Goal: Task Accomplishment & Management: Use online tool/utility

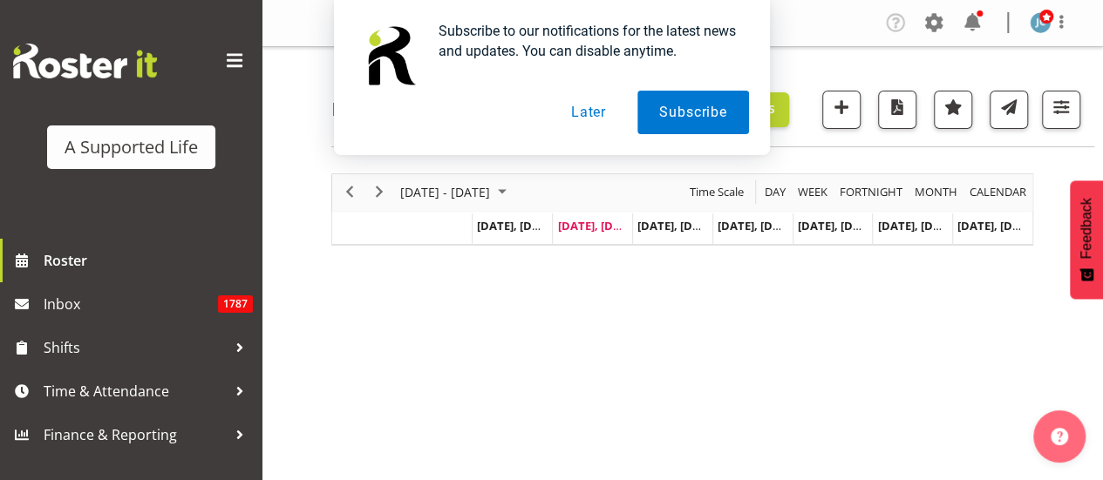
click at [597, 122] on button "Later" at bounding box center [588, 113] width 78 height 44
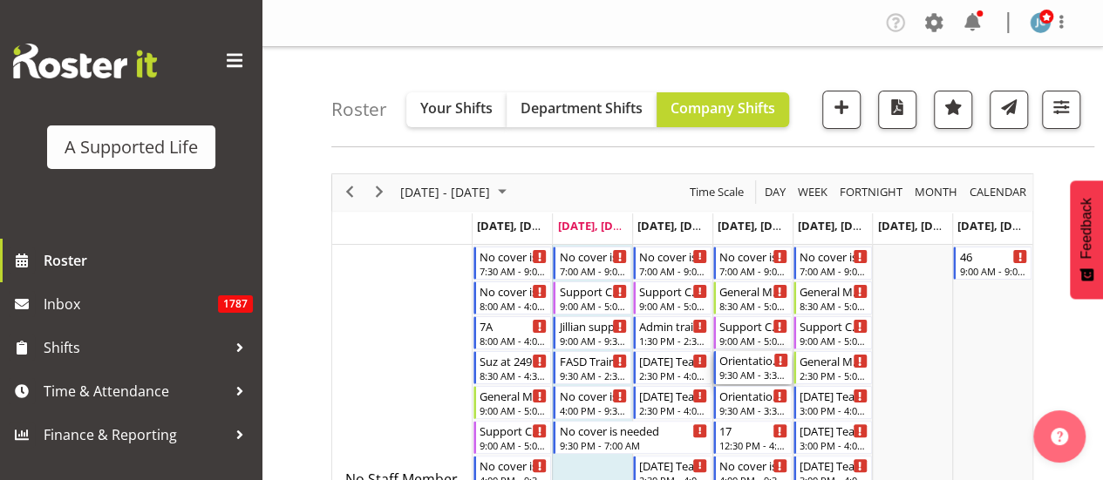
click at [729, 370] on div "9:30 AM - 3:30 PM" at bounding box center [753, 375] width 69 height 14
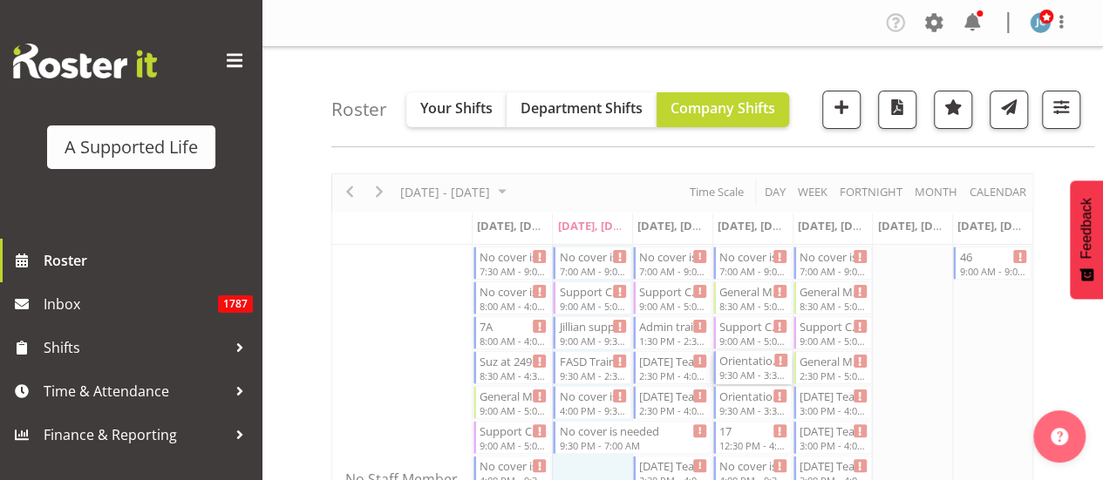
select select "4112"
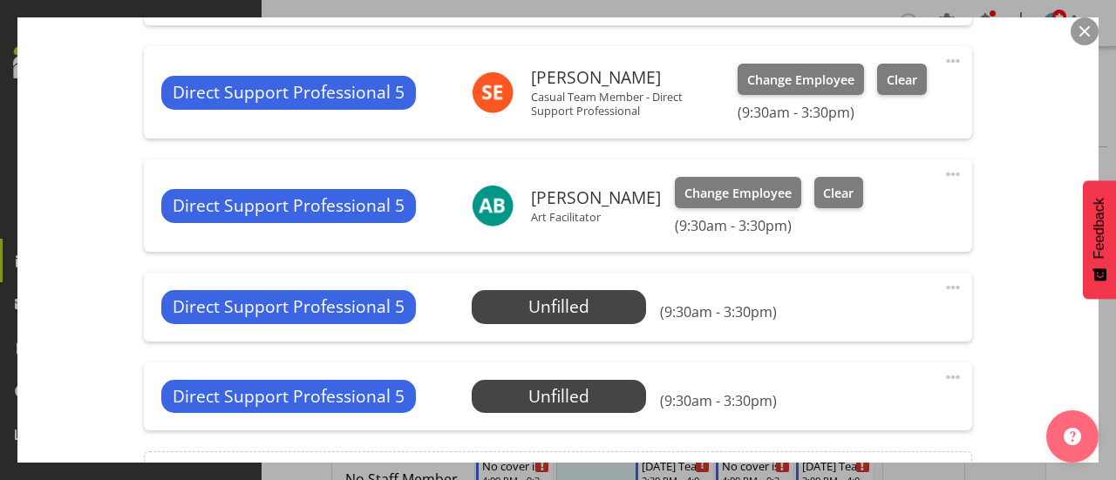
scroll to position [853, 0]
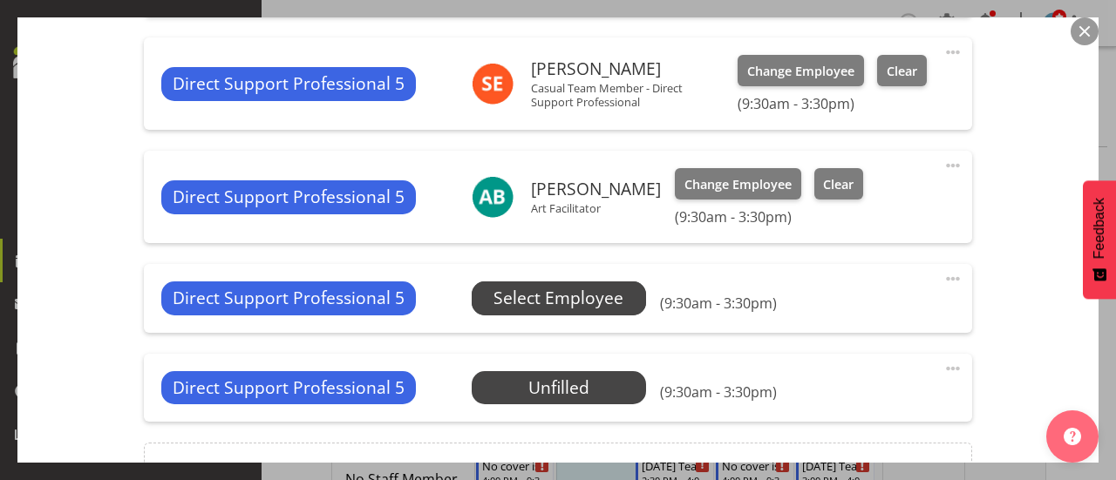
click at [546, 292] on span "Select Employee" at bounding box center [558, 298] width 130 height 25
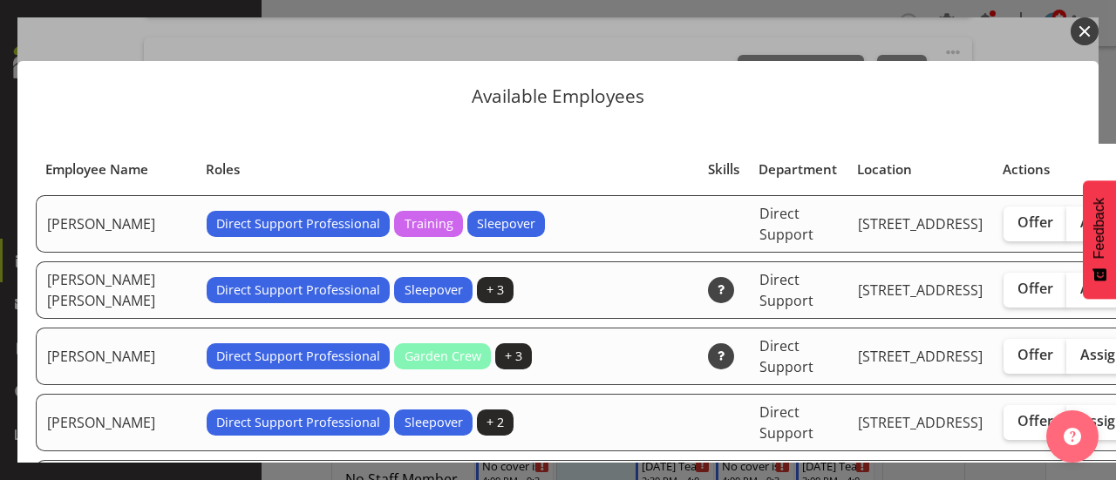
click at [1098, 328] on div "Available Employees Employee Name Roles Skills Department Location Actions [PER…" at bounding box center [558, 239] width 1116 height 445
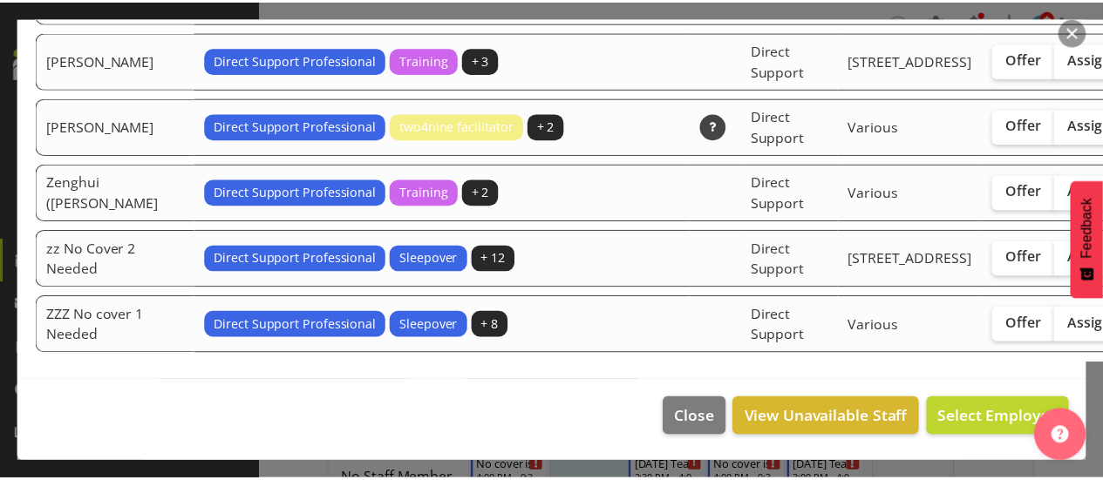
scroll to position [6214, 0]
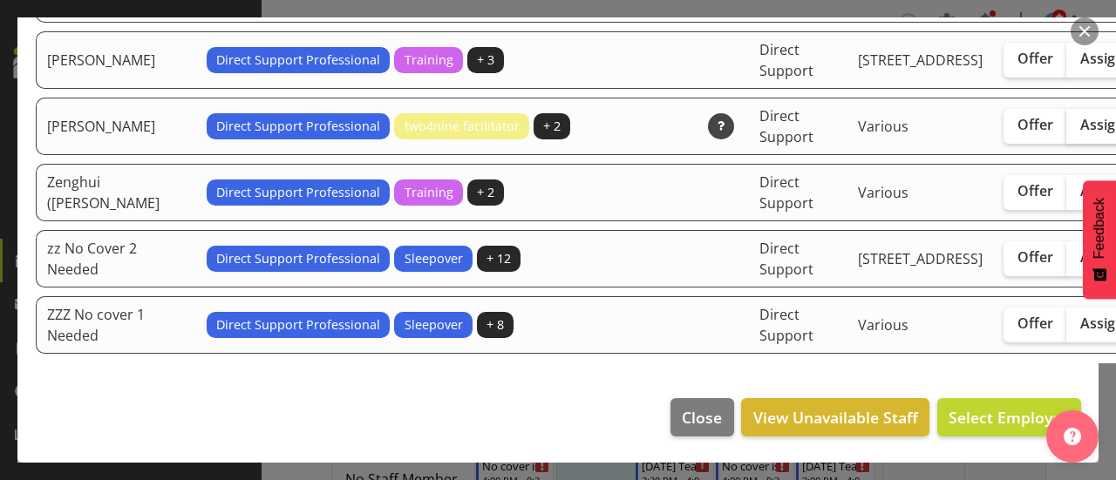
click at [1066, 116] on label "Assign" at bounding box center [1101, 126] width 71 height 35
click at [1066, 119] on input "Assign" at bounding box center [1071, 124] width 11 height 11
checkbox input "true"
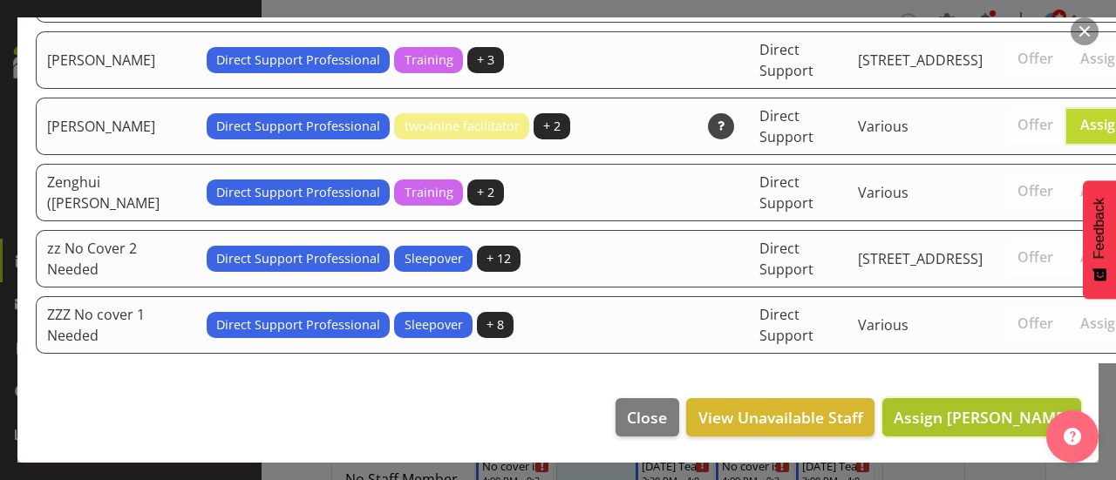
click at [994, 416] on span "Assign [PERSON_NAME]" at bounding box center [982, 417] width 176 height 21
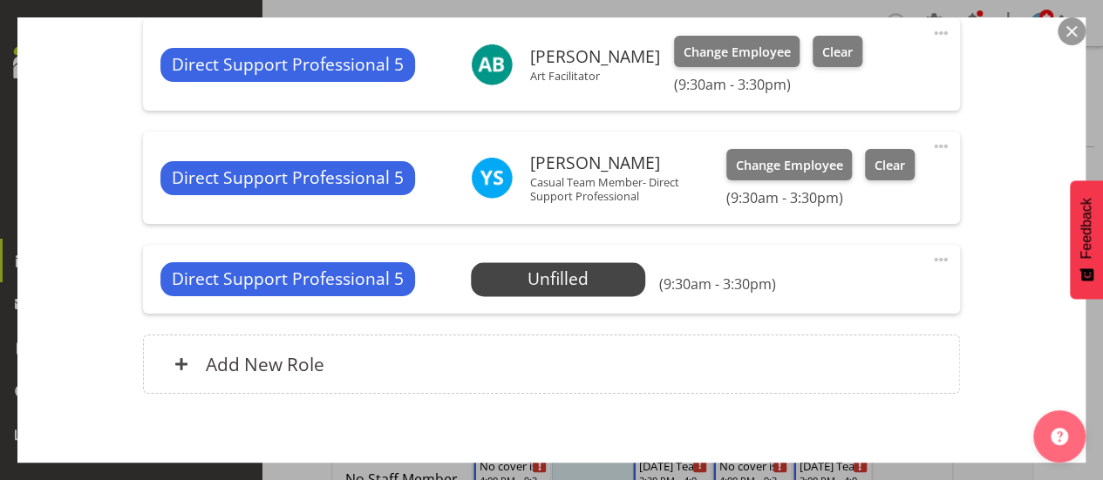
scroll to position [1069, 0]
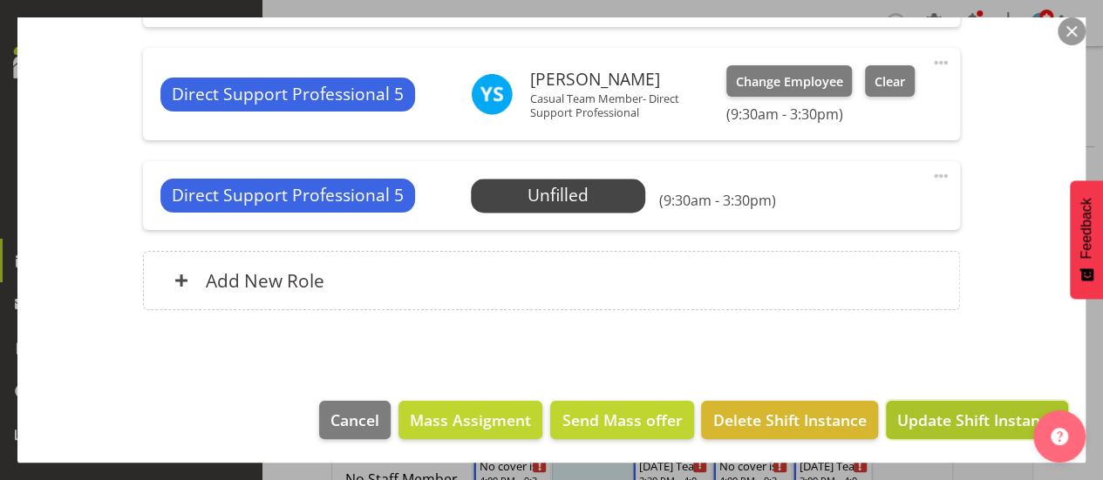
click at [968, 418] on span "Update Shift Instance" at bounding box center [977, 420] width 160 height 23
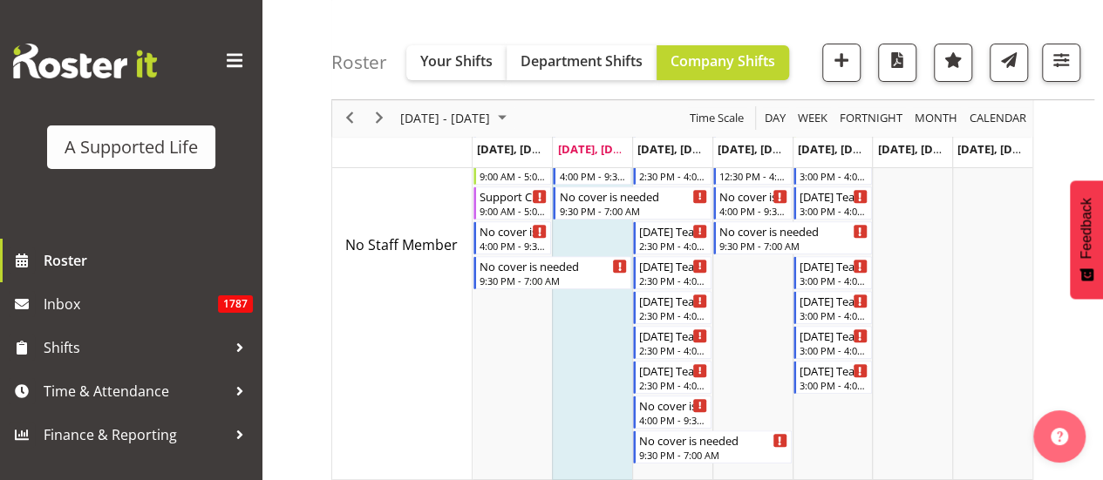
scroll to position [206, 0]
